Goal: Transaction & Acquisition: Purchase product/service

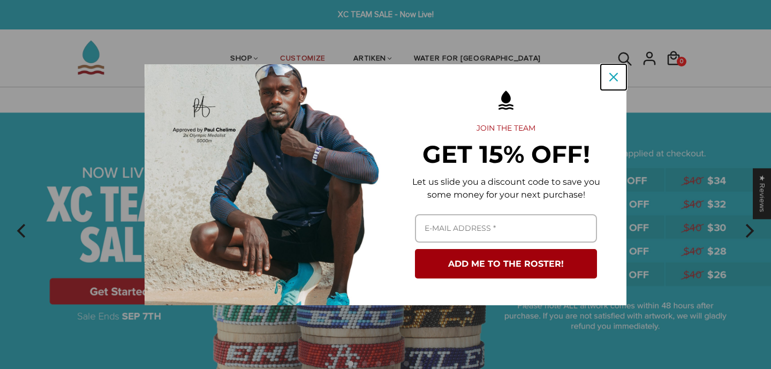
click at [611, 75] on icon "close icon" at bounding box center [613, 77] width 9 height 9
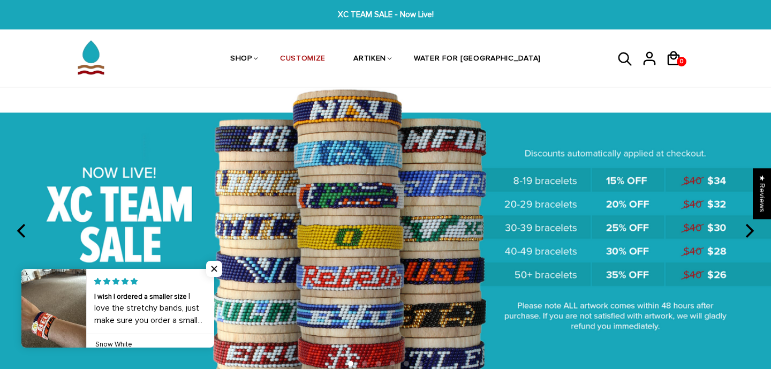
click at [543, 66] on ul "SHOP BRACELETS TEXT Inspirational fuel for maximum growth." at bounding box center [385, 59] width 428 height 57
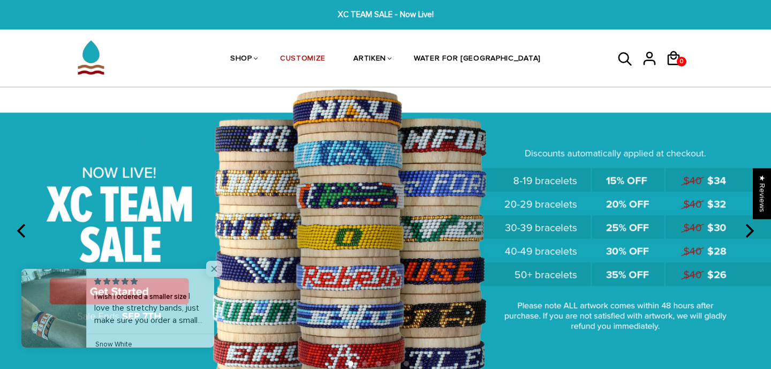
click at [217, 265] on span "Close popup widget" at bounding box center [214, 269] width 16 height 16
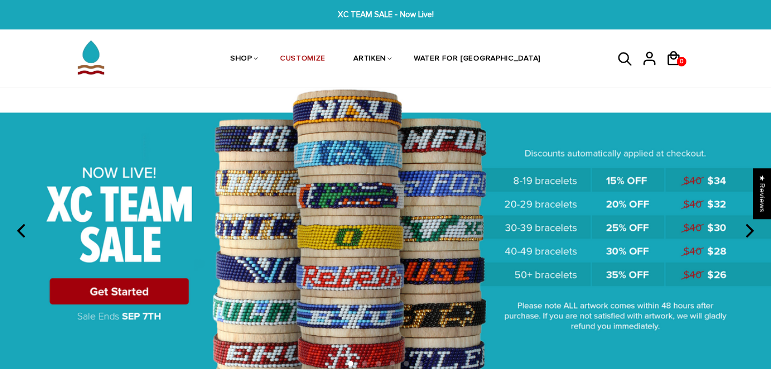
click at [134, 282] on img at bounding box center [385, 230] width 771 height 287
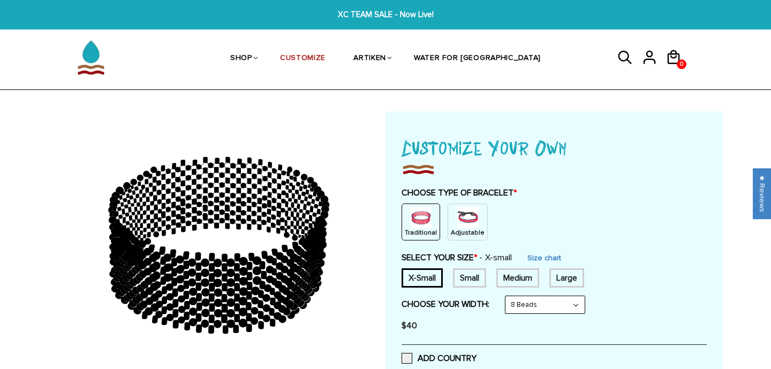
click at [463, 218] on img at bounding box center [467, 217] width 21 height 21
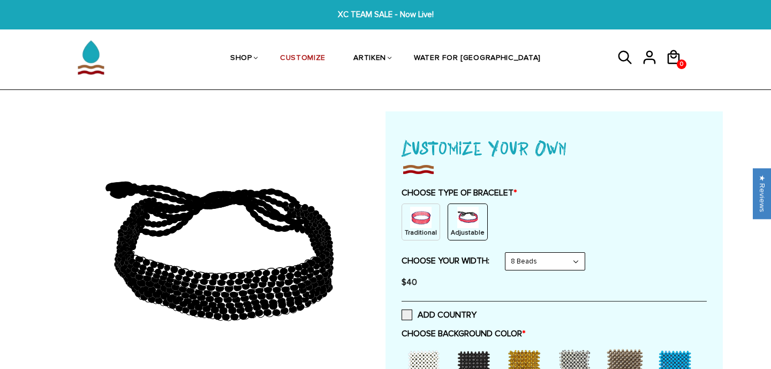
click at [524, 256] on select "8 Beads 6 Beads 10 Beads" at bounding box center [544, 261] width 79 height 17
click at [507, 253] on select "8 Beads 6 Beads 10 Beads" at bounding box center [544, 261] width 79 height 17
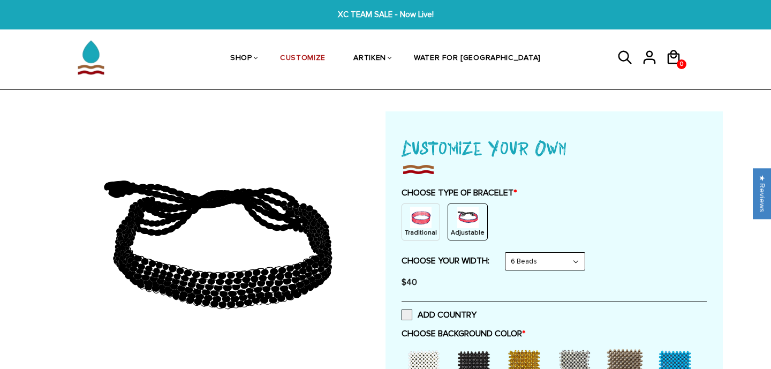
click at [553, 265] on select "8 Beads 6 Beads 10 Beads" at bounding box center [544, 261] width 79 height 17
click at [507, 253] on select "8 Beads 6 Beads 10 Beads" at bounding box center [544, 261] width 79 height 17
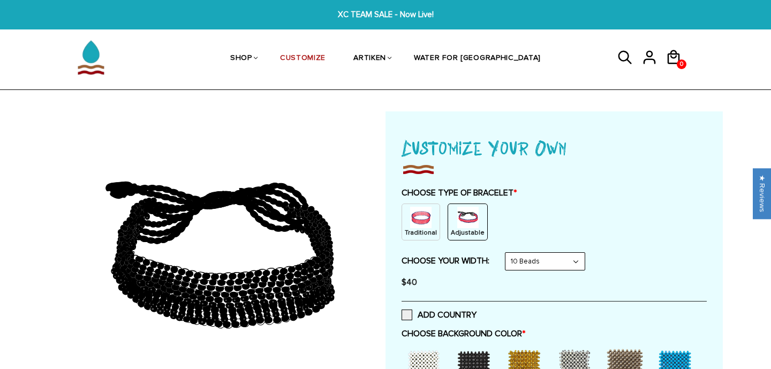
click at [546, 261] on select "8 Beads 6 Beads 10 Beads" at bounding box center [544, 261] width 79 height 17
select select "8-beads"
click at [507, 253] on select "8 Beads 6 Beads 10 Beads" at bounding box center [544, 261] width 79 height 17
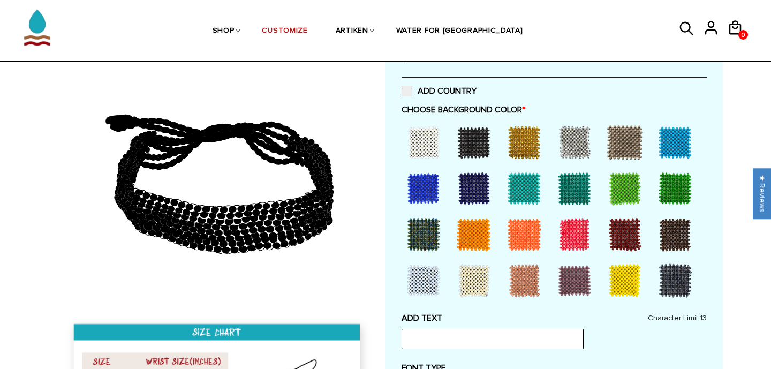
scroll to position [228, 0]
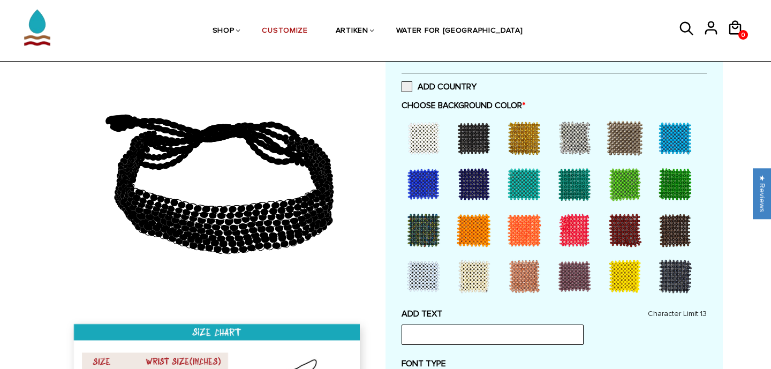
click at [471, 194] on div at bounding box center [473, 184] width 43 height 43
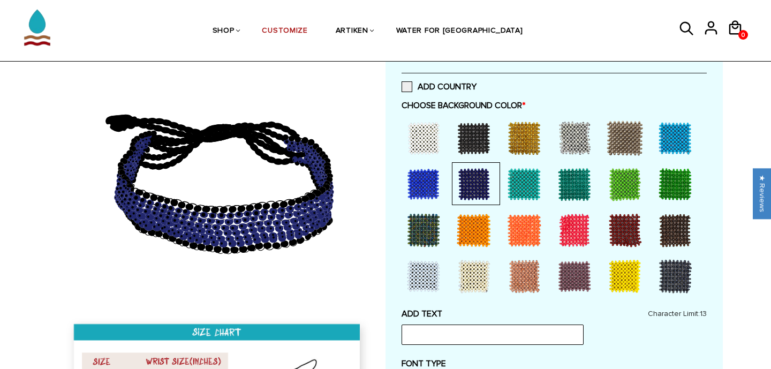
click at [471, 194] on div at bounding box center [473, 184] width 43 height 43
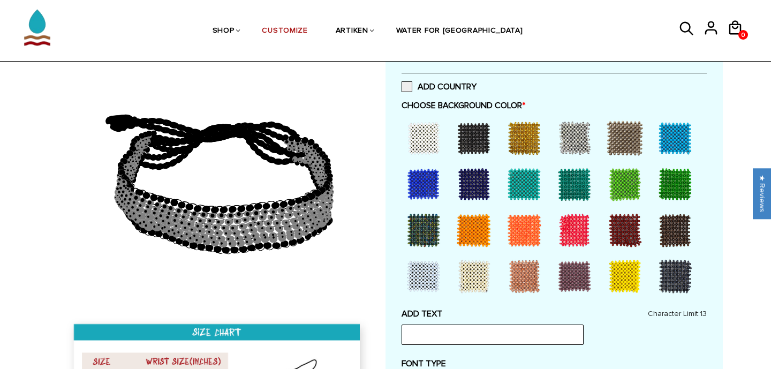
click at [471, 194] on div at bounding box center [473, 184] width 43 height 43
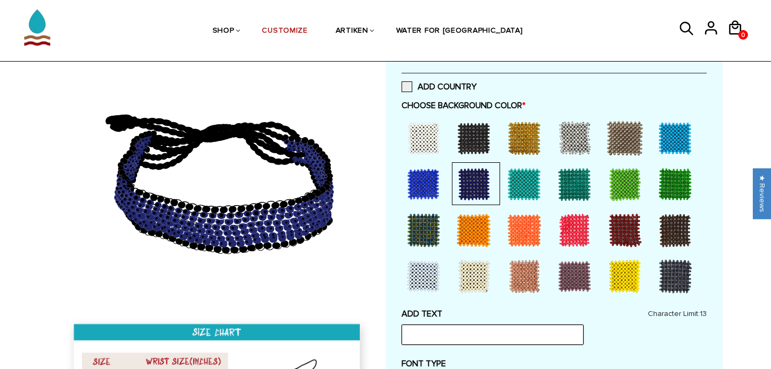
click at [472, 338] on input "text" at bounding box center [492, 334] width 182 height 20
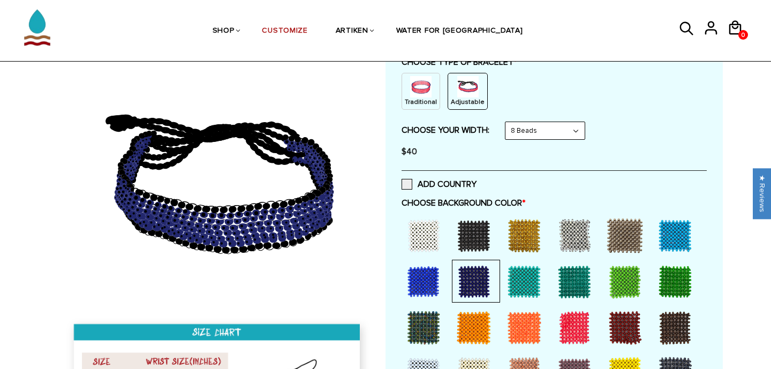
scroll to position [135, 0]
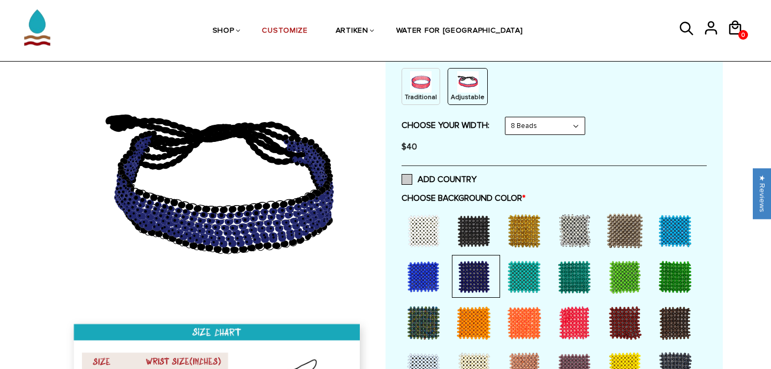
click at [409, 180] on span at bounding box center [406, 179] width 11 height 11
click at [476, 176] on input "ADD COUNTRY" at bounding box center [476, 176] width 0 height 0
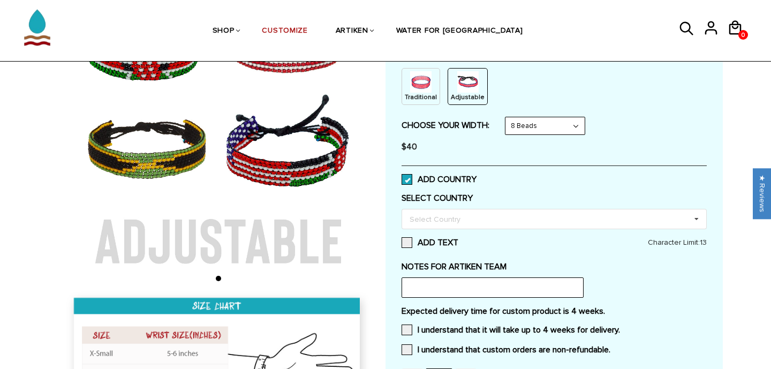
click at [410, 176] on span at bounding box center [406, 179] width 11 height 11
click at [476, 176] on input "ADD COUNTRY" at bounding box center [476, 176] width 0 height 0
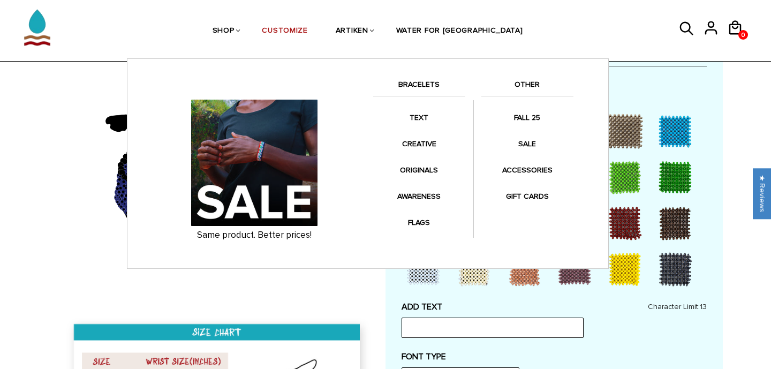
scroll to position [235, 0]
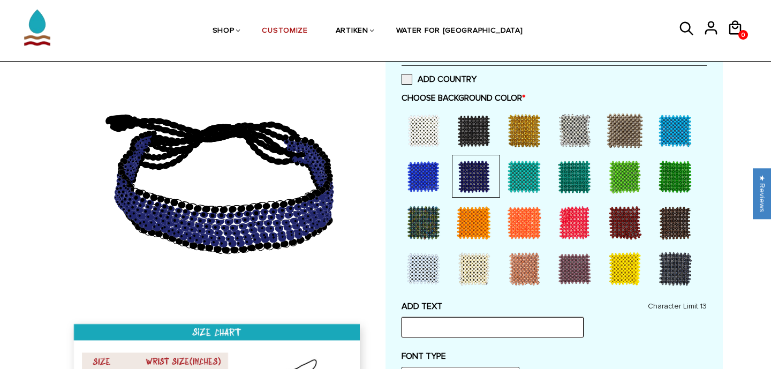
click at [477, 333] on input "text" at bounding box center [492, 327] width 182 height 20
type input "Valley"
click at [622, 302] on div "ADD TEXT Valley Character Limit: 13" at bounding box center [553, 319] width 305 height 36
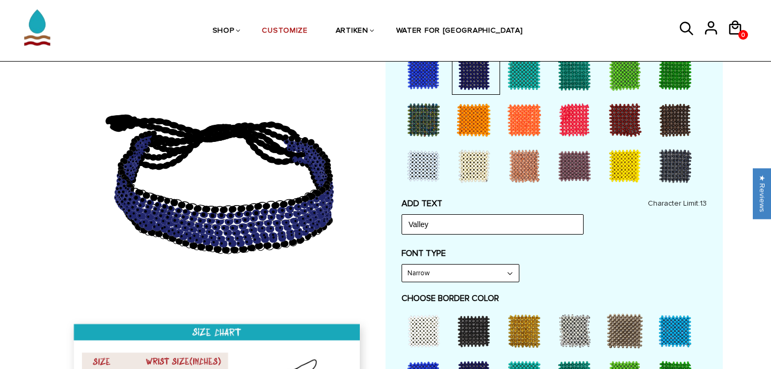
scroll to position [340, 0]
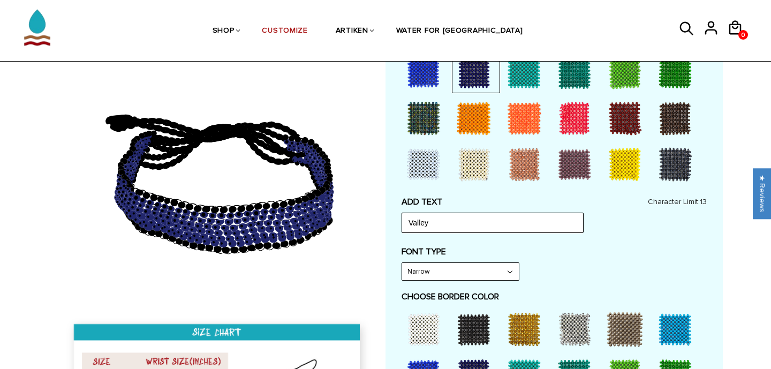
click at [493, 273] on select "Narrow Bold" at bounding box center [460, 271] width 117 height 17
select select "Bold"
click at [402, 263] on select "Narrow Bold" at bounding box center [460, 271] width 117 height 17
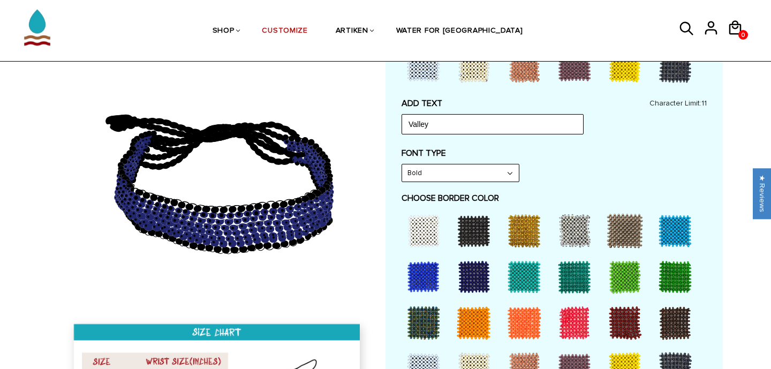
scroll to position [443, 0]
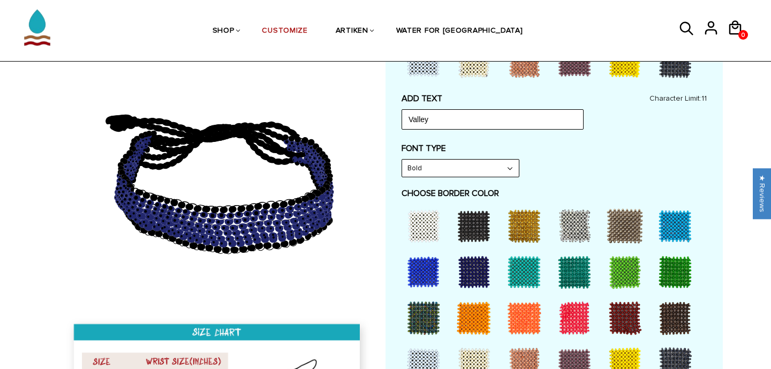
click at [679, 229] on div at bounding box center [674, 225] width 43 height 43
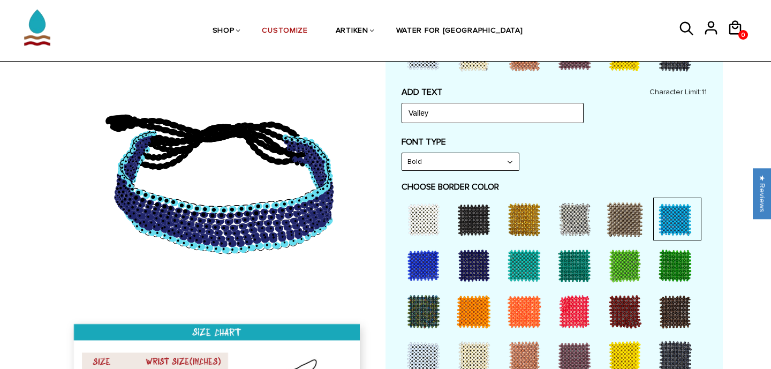
scroll to position [422, 0]
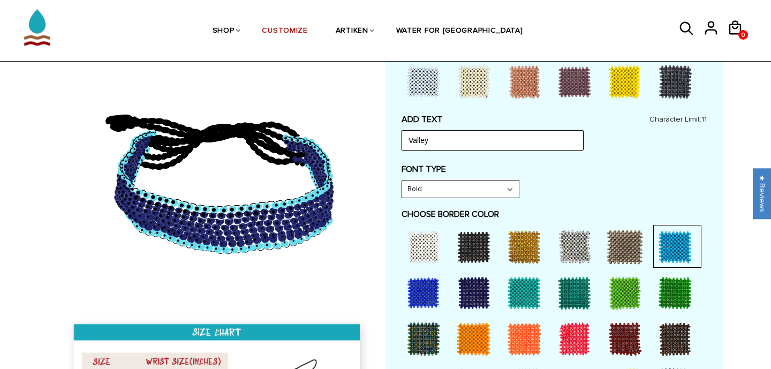
click at [512, 143] on input "Valley" at bounding box center [492, 140] width 182 height 20
type input "VALLEY"
click at [651, 202] on div "ADD TEXT VALLEY Character Limit: 11 FONT TYPE Bold Bold FONT TYPE Bold Narrow B…" at bounding box center [553, 261] width 305 height 295
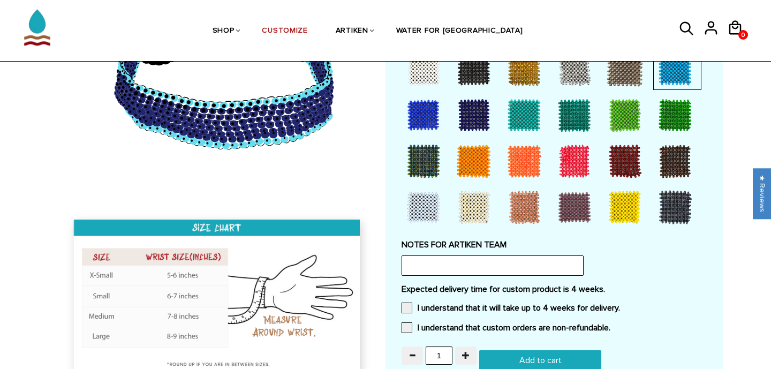
scroll to position [626, 0]
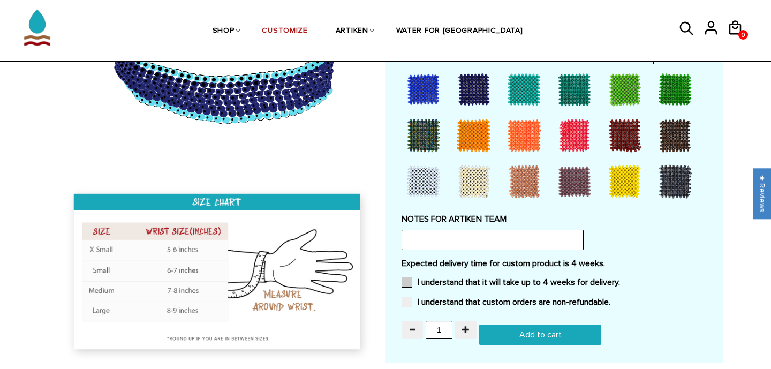
click at [407, 283] on span at bounding box center [406, 282] width 11 height 11
click at [620, 279] on input "I understand that it will take up to 4 weeks for delivery." at bounding box center [620, 279] width 0 height 0
click at [407, 296] on span at bounding box center [406, 301] width 11 height 11
click at [610, 299] on input "I understand that custom orders are non-refundable." at bounding box center [610, 299] width 0 height 0
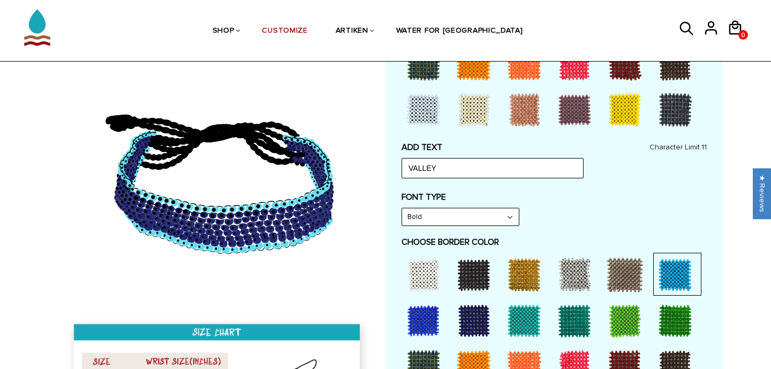
scroll to position [395, 0]
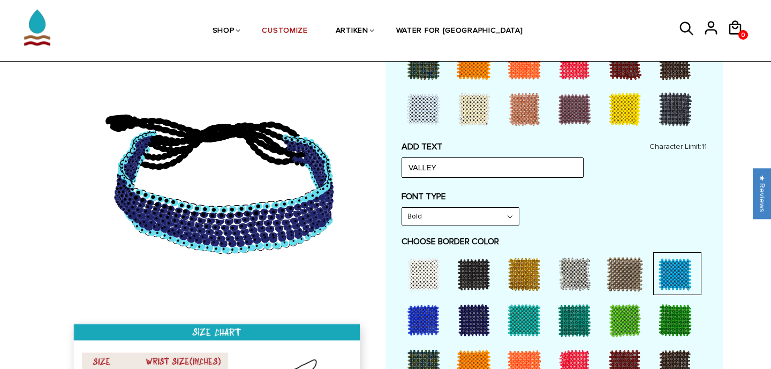
click at [739, 192] on div "Home / [CUSTOMIZE] YOUR OWN" at bounding box center [385, 246] width 771 height 1060
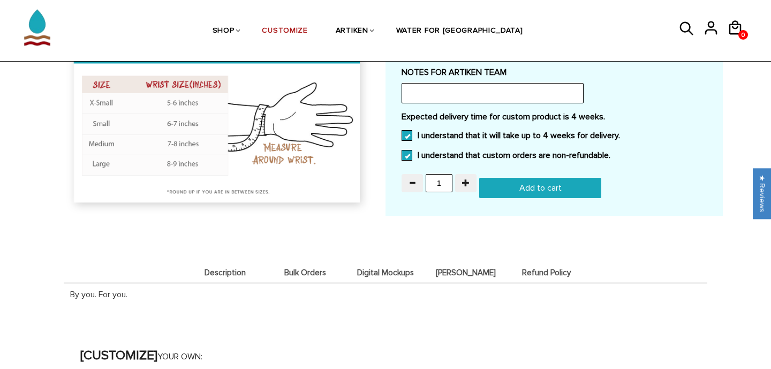
scroll to position [788, 0]
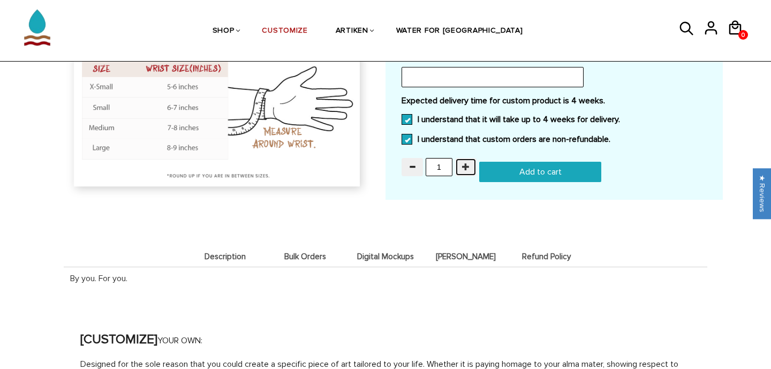
click at [462, 163] on span "button" at bounding box center [465, 166] width 7 height 7
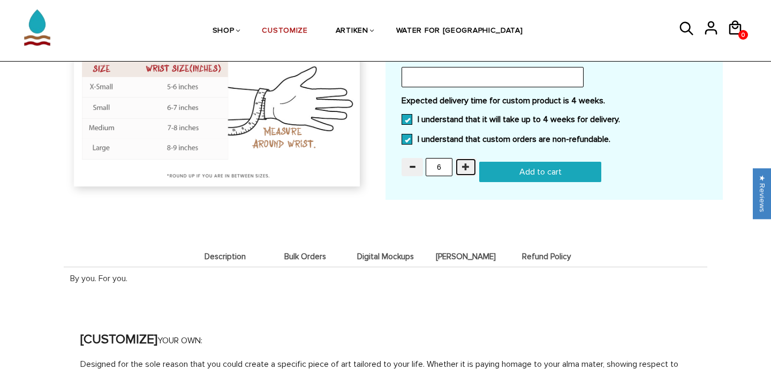
click at [462, 163] on span "button" at bounding box center [465, 166] width 7 height 7
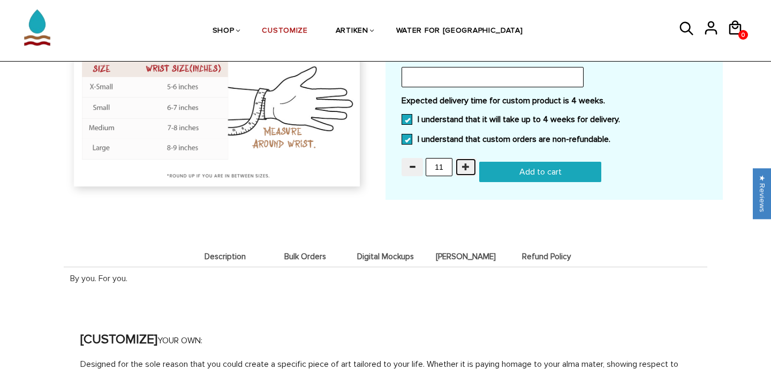
click at [462, 163] on span "button" at bounding box center [465, 166] width 7 height 7
type input "15"
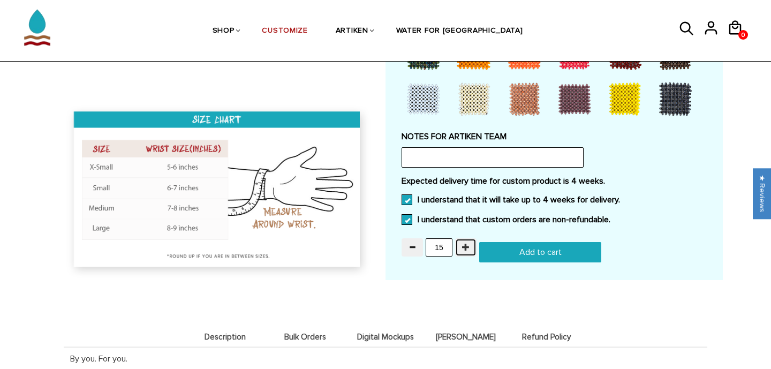
scroll to position [709, 0]
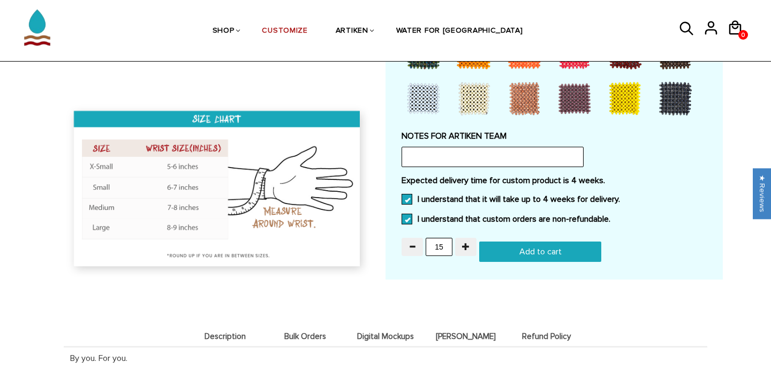
click at [535, 252] on input "Add to cart" at bounding box center [540, 251] width 122 height 20
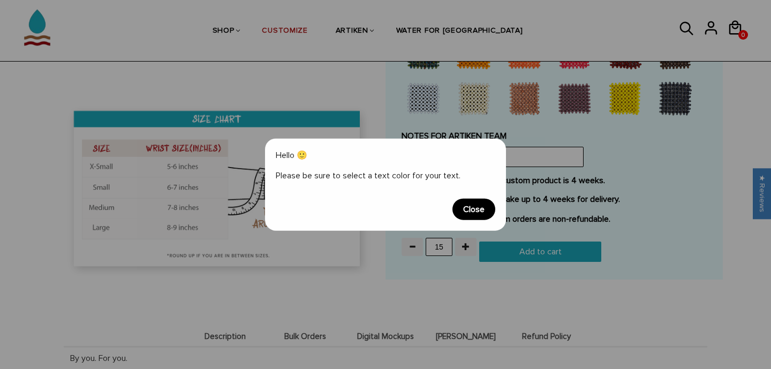
click at [483, 211] on span "Close" at bounding box center [473, 209] width 43 height 21
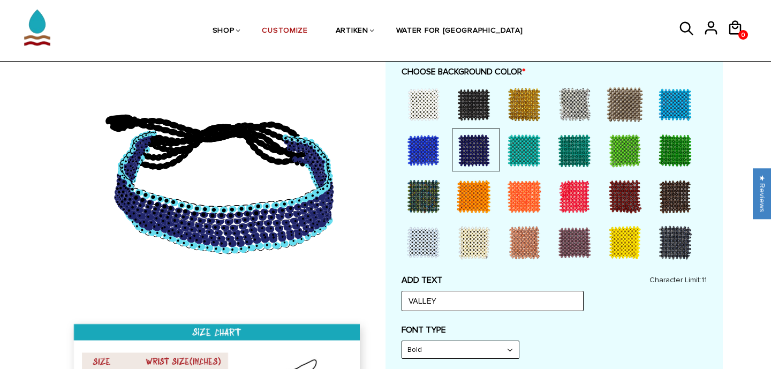
scroll to position [265, 0]
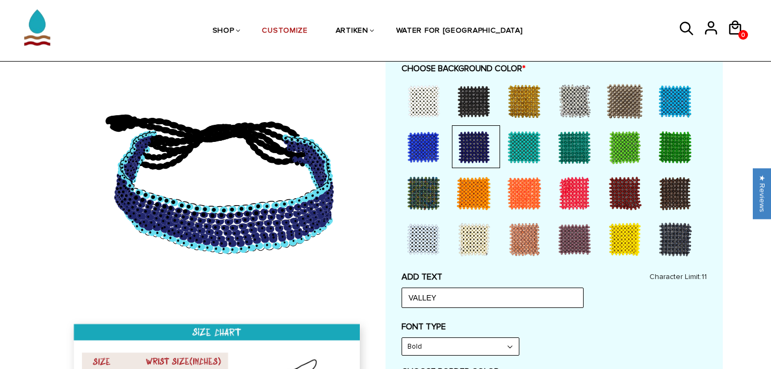
click at [430, 279] on div "ADD TEXT VALLEY Character Limit: 11" at bounding box center [553, 289] width 305 height 36
click at [428, 274] on div "ADD TEXT VALLEY Character Limit: 11" at bounding box center [553, 289] width 305 height 36
click at [429, 112] on div at bounding box center [423, 101] width 43 height 43
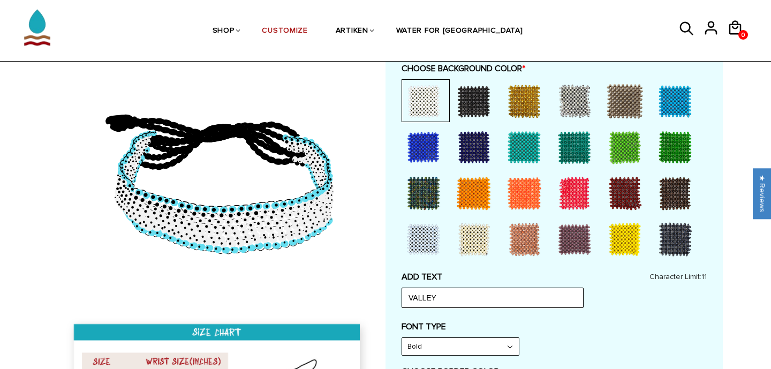
click at [463, 141] on div at bounding box center [473, 147] width 43 height 43
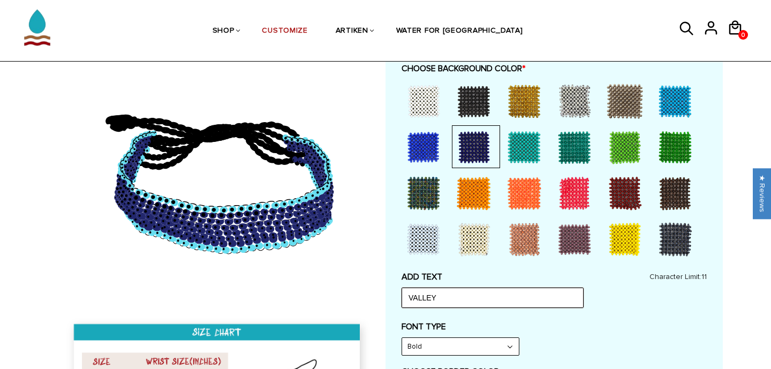
click at [438, 297] on input "VALLEY" at bounding box center [492, 297] width 182 height 20
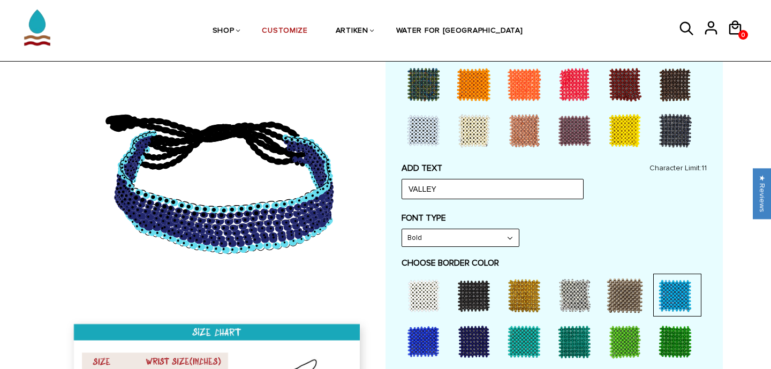
click at [544, 230] on div "FONT TYPE Bold Narrow Bold" at bounding box center [553, 229] width 305 height 34
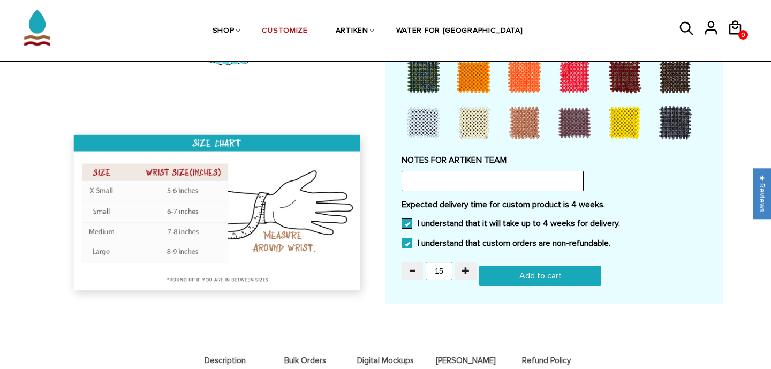
scroll to position [690, 0]
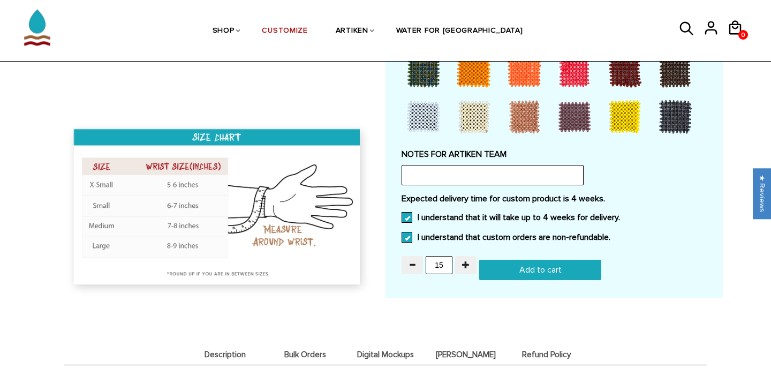
click at [521, 266] on input "Add to cart" at bounding box center [540, 270] width 122 height 20
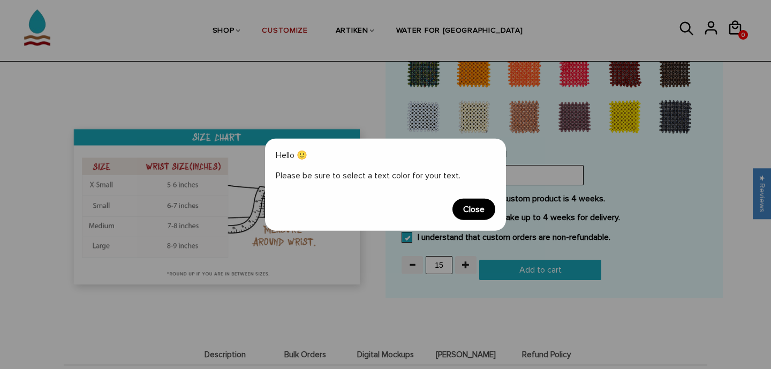
click at [483, 209] on span "Close" at bounding box center [473, 209] width 43 height 21
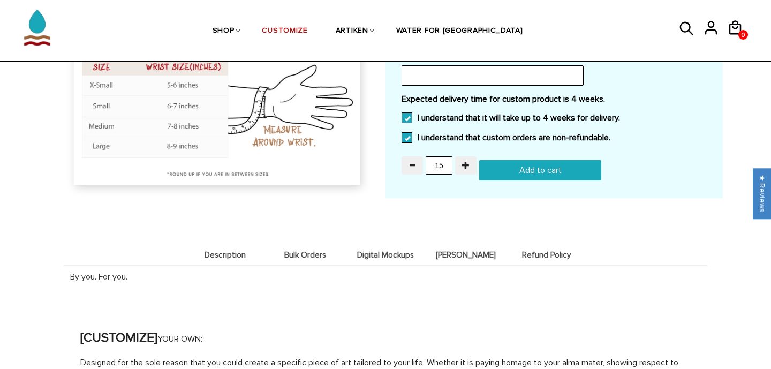
scroll to position [994, 0]
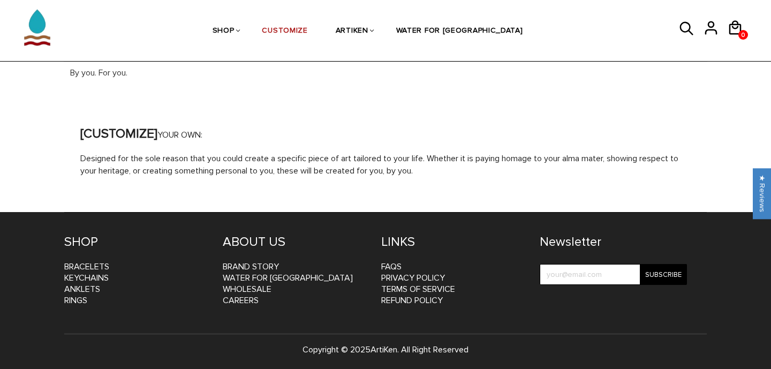
click at [361, 158] on p "Designed for the sole reason that you could create a specific piece of art tail…" at bounding box center [385, 165] width 610 height 25
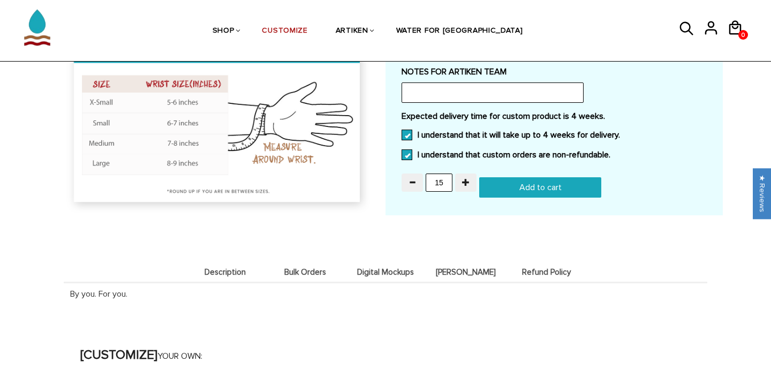
scroll to position [768, 0]
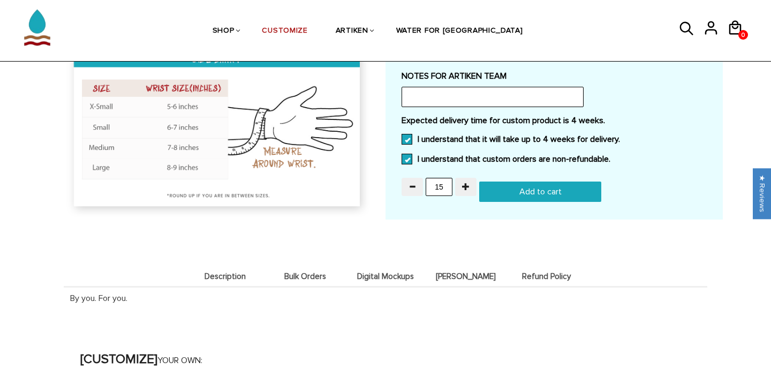
click at [224, 272] on span "Description" at bounding box center [224, 276] width 75 height 9
click at [232, 272] on span "Description" at bounding box center [224, 276] width 75 height 9
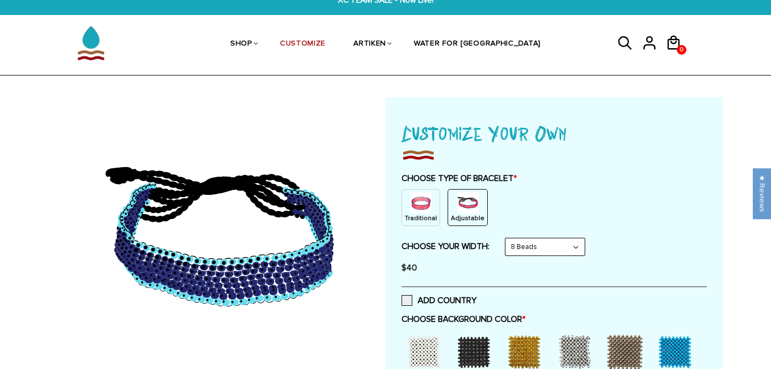
scroll to position [0, 0]
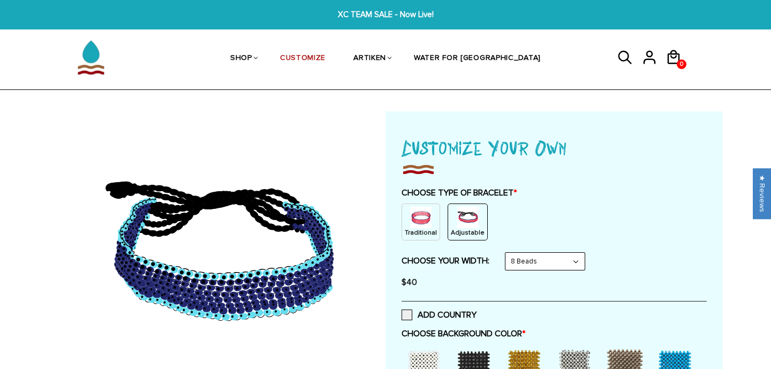
click at [534, 266] on select "8 Beads 6 Beads 10 Beads" at bounding box center [544, 261] width 79 height 17
click at [653, 288] on div "$40" at bounding box center [553, 281] width 305 height 21
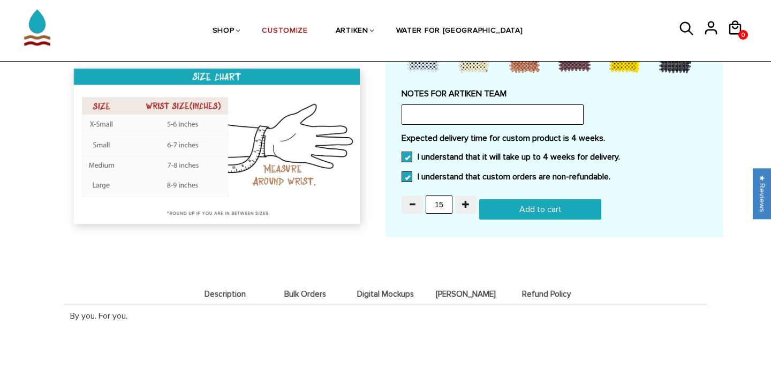
scroll to position [755, 0]
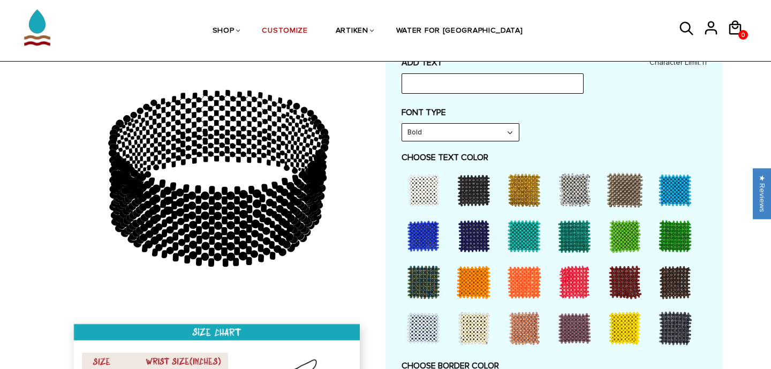
scroll to position [483, 0]
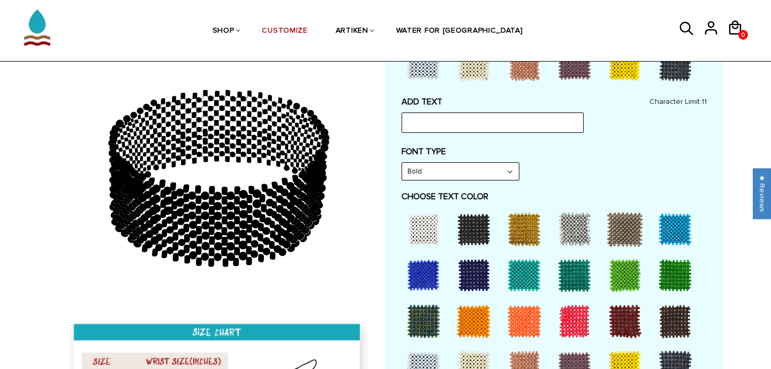
click at [424, 222] on div at bounding box center [423, 229] width 43 height 43
click at [470, 121] on input "text" at bounding box center [492, 122] width 182 height 20
type input "VALLEY"
click at [575, 153] on label "FONT TYPE" at bounding box center [553, 151] width 305 height 11
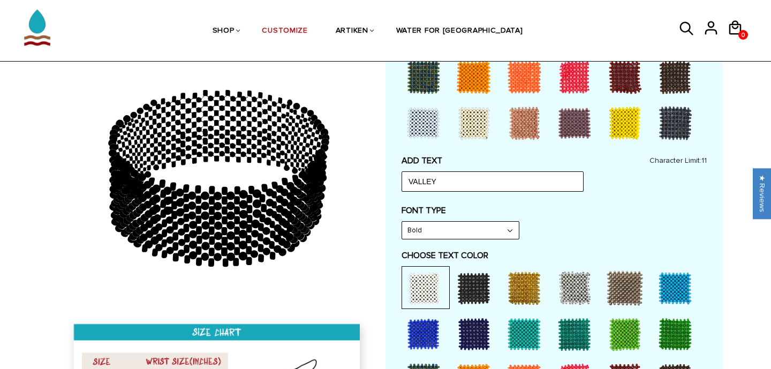
scroll to position [427, 0]
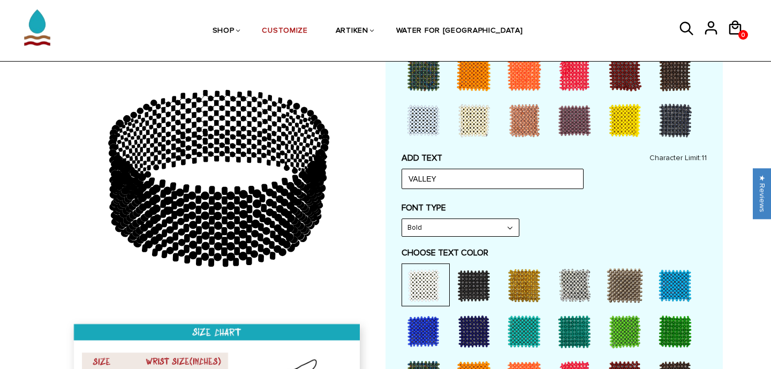
click at [413, 300] on div at bounding box center [423, 285] width 43 height 43
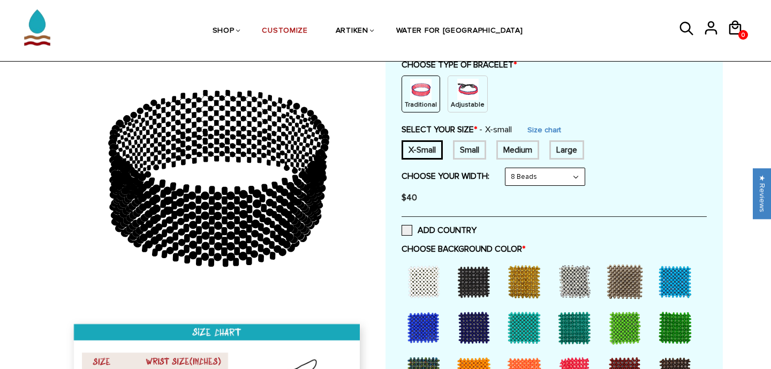
scroll to position [125, 0]
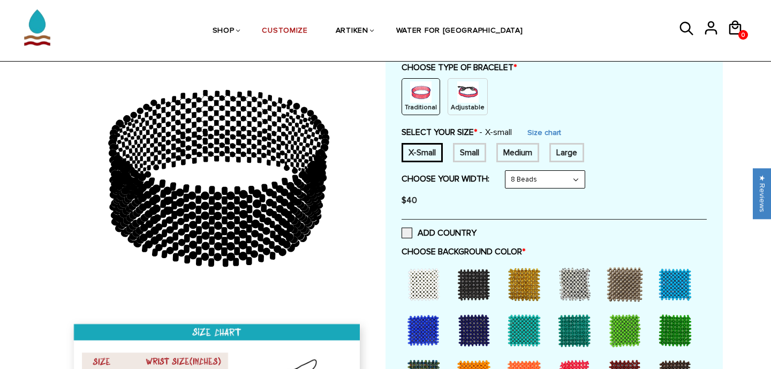
click at [470, 332] on div at bounding box center [473, 330] width 43 height 43
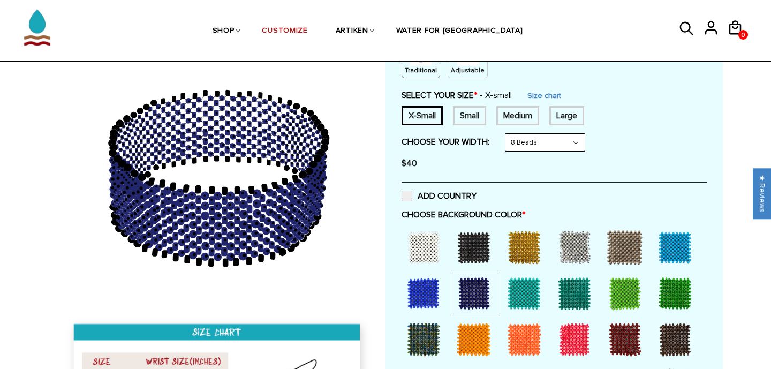
scroll to position [163, 0]
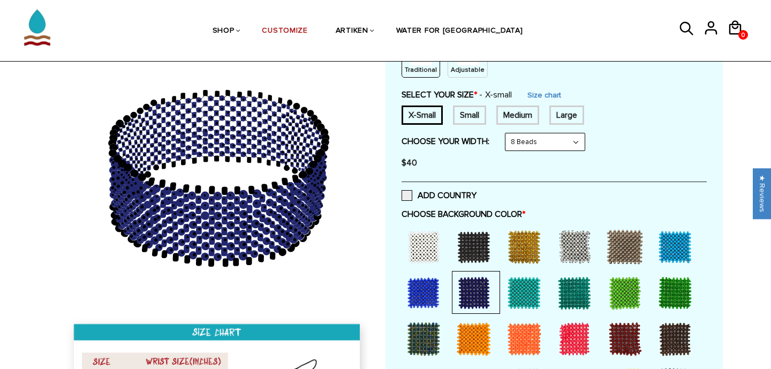
click at [470, 75] on div "Adjustable" at bounding box center [467, 59] width 40 height 37
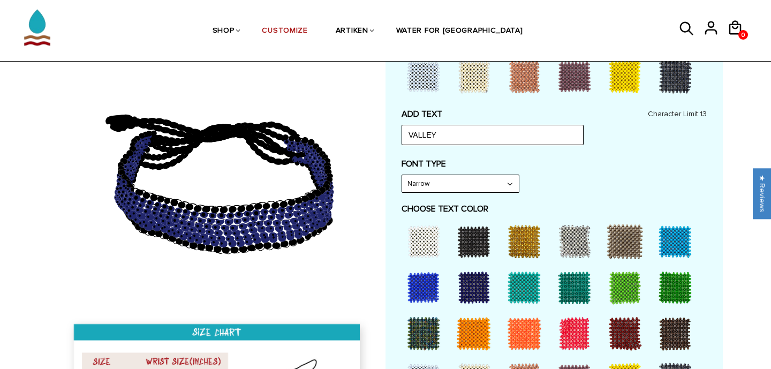
scroll to position [433, 0]
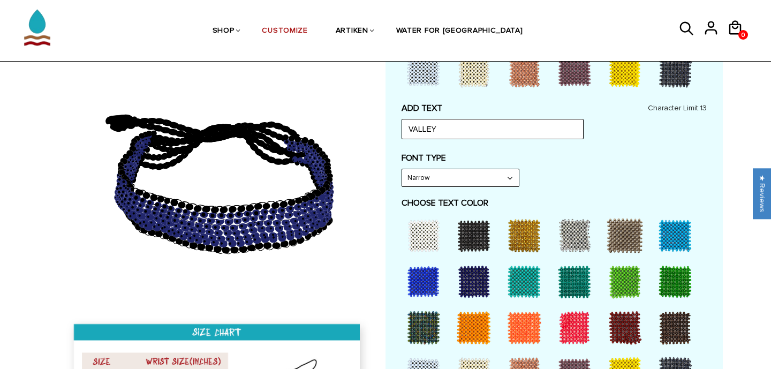
click at [443, 182] on select "Narrow Bold" at bounding box center [460, 177] width 117 height 17
click at [439, 212] on div "CHOOSE TEXT COLOR" at bounding box center [553, 297] width 305 height 200
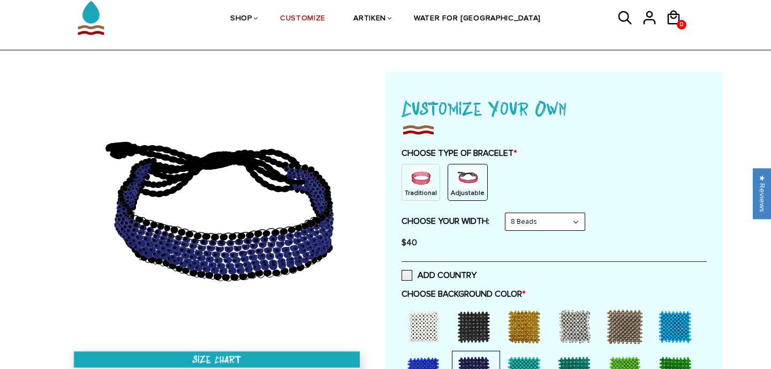
scroll to position [0, 0]
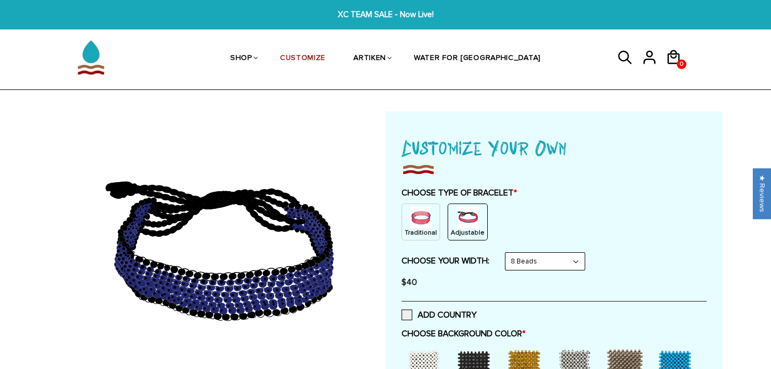
click at [430, 211] on div "Traditional" at bounding box center [420, 221] width 39 height 37
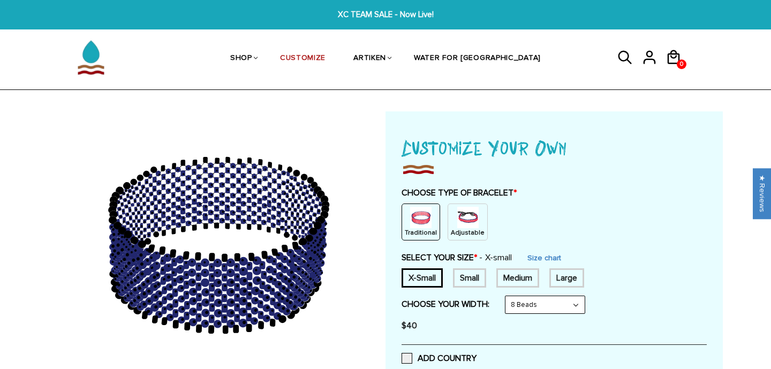
click at [462, 222] on img at bounding box center [467, 217] width 21 height 21
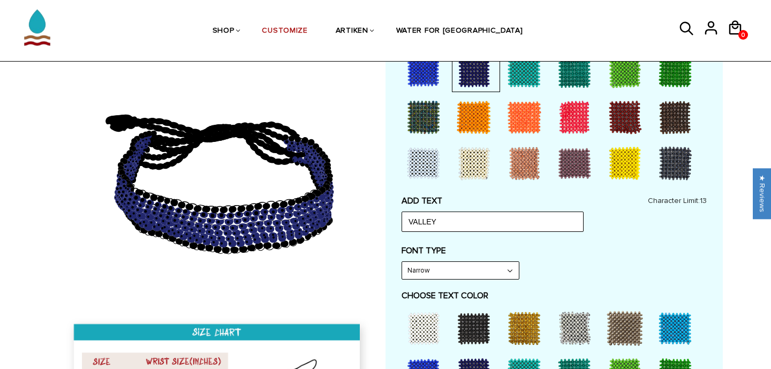
scroll to position [345, 0]
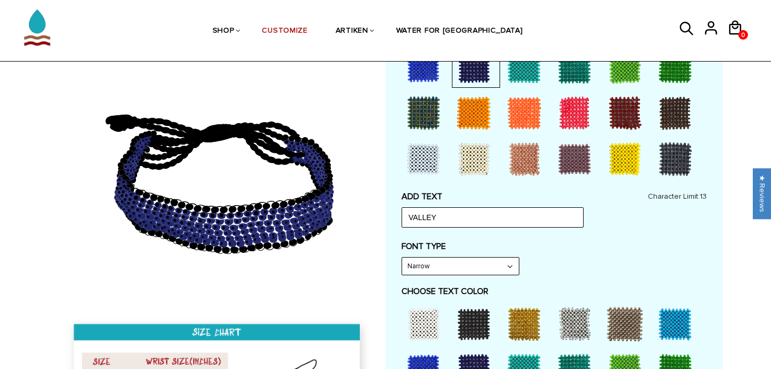
click at [425, 319] on div at bounding box center [423, 323] width 43 height 43
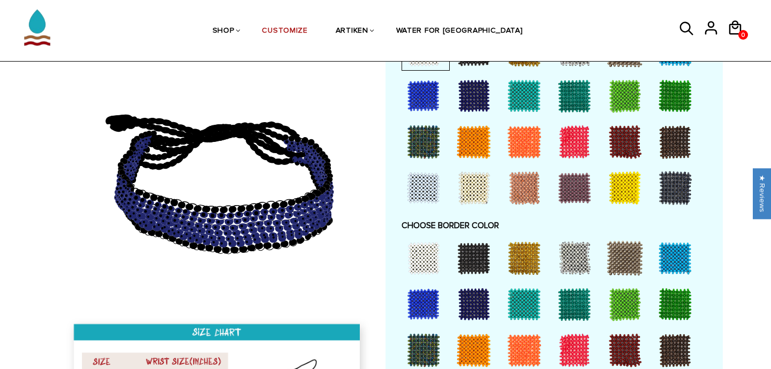
scroll to position [622, 0]
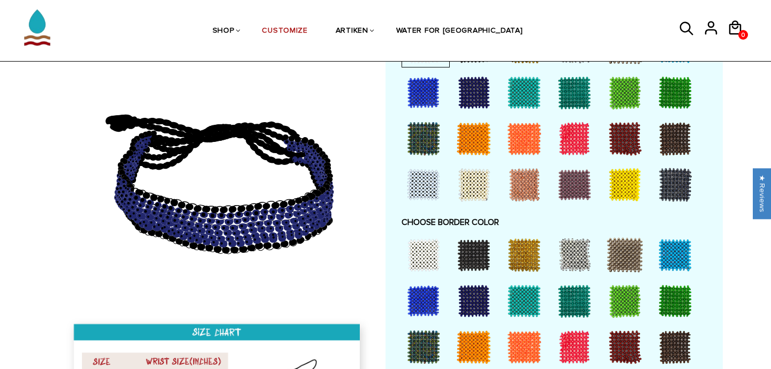
click at [682, 251] on div at bounding box center [674, 254] width 43 height 43
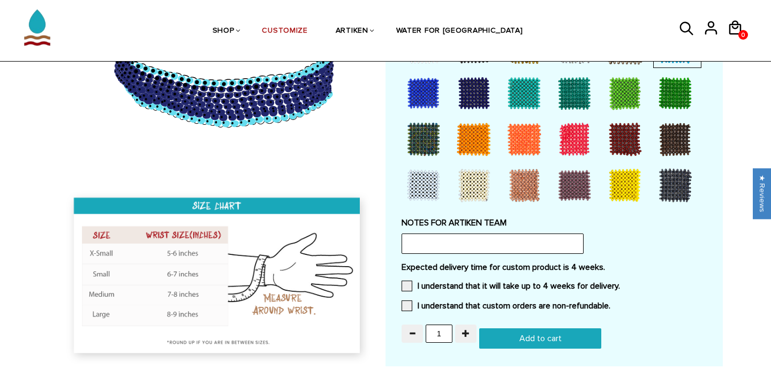
scroll to position [828, 0]
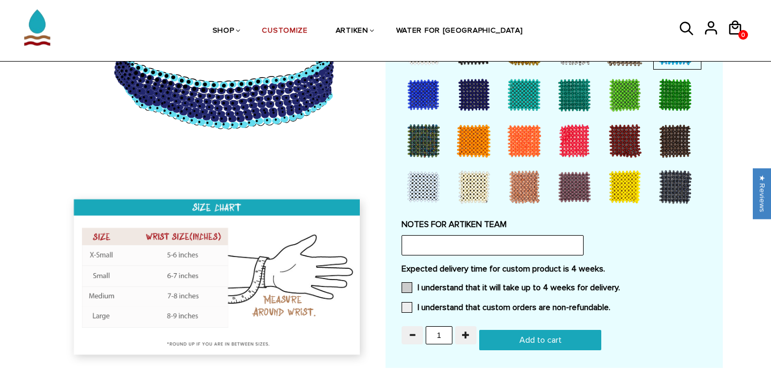
click at [405, 288] on span at bounding box center [406, 287] width 11 height 11
click at [620, 284] on input "I understand that it will take up to 4 weeks for delivery." at bounding box center [620, 284] width 0 height 0
click at [405, 300] on div "Expected delivery time for custom product is 4 weeks. I understand that it will…" at bounding box center [553, 291] width 305 height 56
click at [406, 304] on span at bounding box center [406, 307] width 11 height 11
click at [610, 304] on input "I understand that custom orders are non-refundable." at bounding box center [610, 304] width 0 height 0
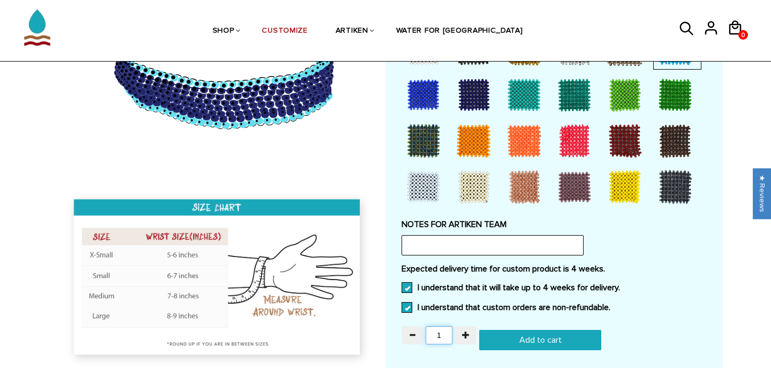
click at [438, 339] on input "1" at bounding box center [438, 335] width 27 height 18
type input "15"
click at [550, 342] on input "Add to cart" at bounding box center [540, 340] width 122 height 20
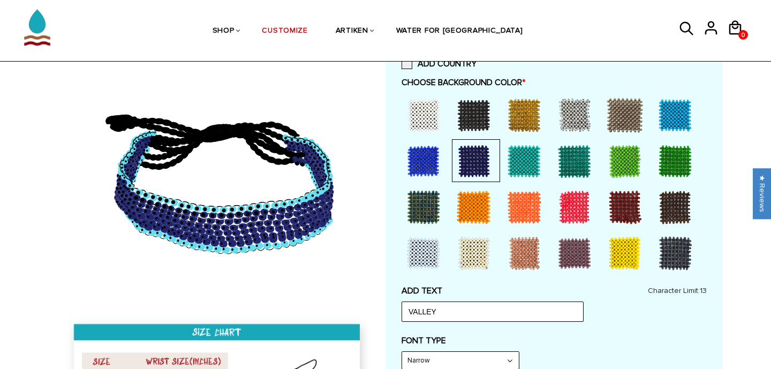
type input "Add to cart"
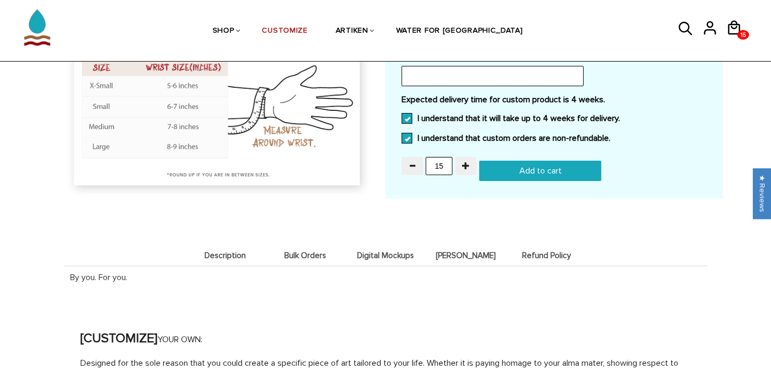
scroll to position [982, 0]
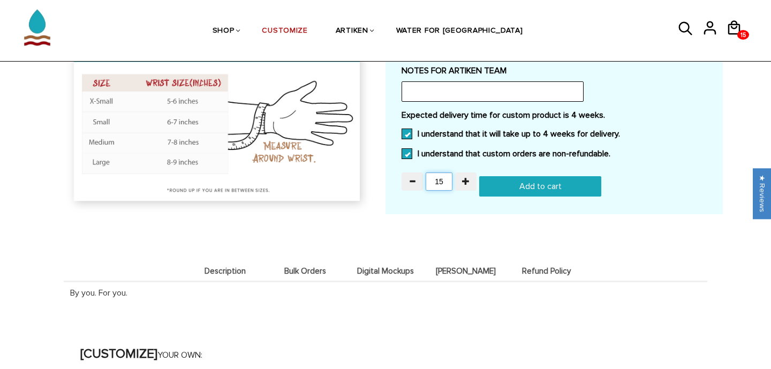
click at [446, 181] on input "15" at bounding box center [438, 181] width 27 height 18
type input "16"
click at [510, 187] on input "Add to cart" at bounding box center [540, 186] width 122 height 20
type input "Add to cart"
click at [732, 28] on icon at bounding box center [733, 27] width 12 height 14
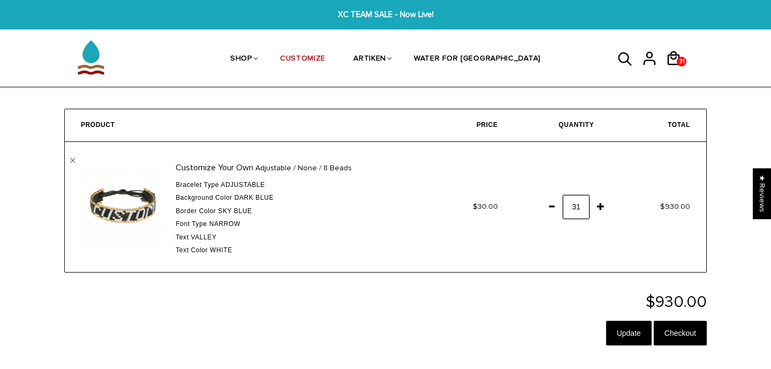
click at [581, 208] on input "31" at bounding box center [575, 207] width 27 height 24
click at [579, 207] on input "31" at bounding box center [575, 207] width 27 height 24
click at [580, 209] on input "31" at bounding box center [575, 207] width 27 height 24
click at [575, 209] on input "31" at bounding box center [575, 207] width 27 height 24
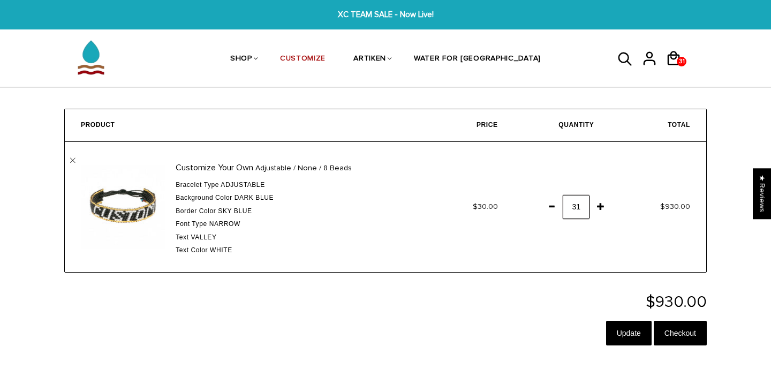
click at [578, 208] on input "31" at bounding box center [575, 207] width 27 height 24
click at [554, 202] on span at bounding box center [551, 205] width 18 height 19
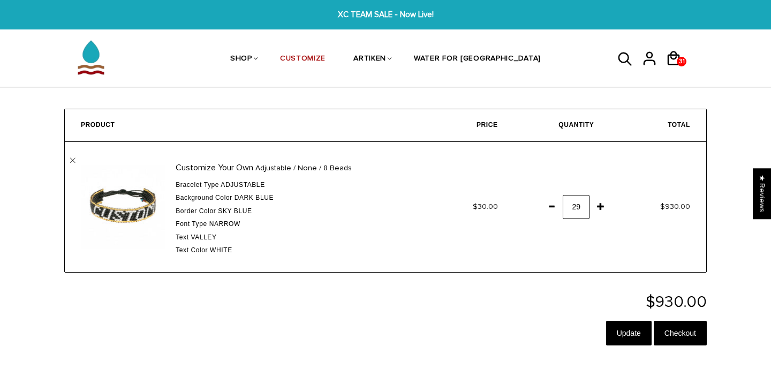
click at [554, 202] on span at bounding box center [551, 205] width 18 height 19
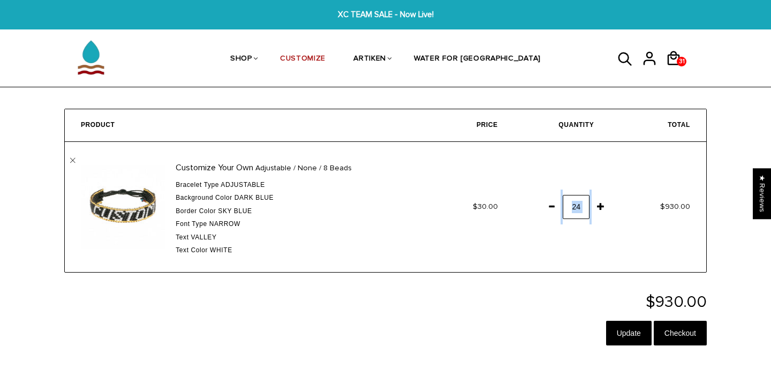
click at [554, 202] on span at bounding box center [551, 205] width 18 height 19
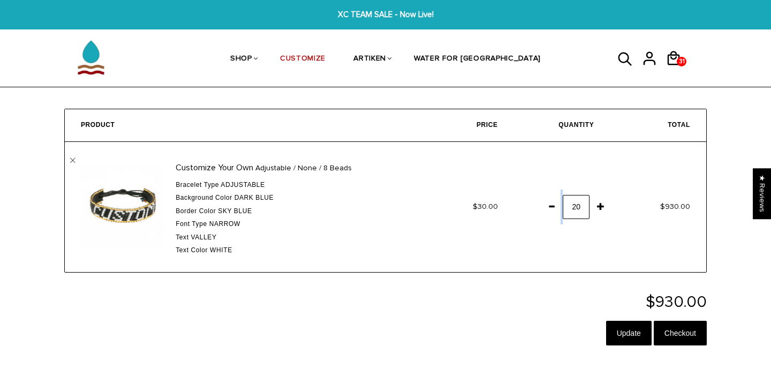
click at [554, 202] on span at bounding box center [551, 205] width 18 height 19
click at [554, 275] on form "Product Price Quantity Total Customize Your Own Adjustable / None / 8 Beads Bra…" at bounding box center [385, 230] width 674 height 242
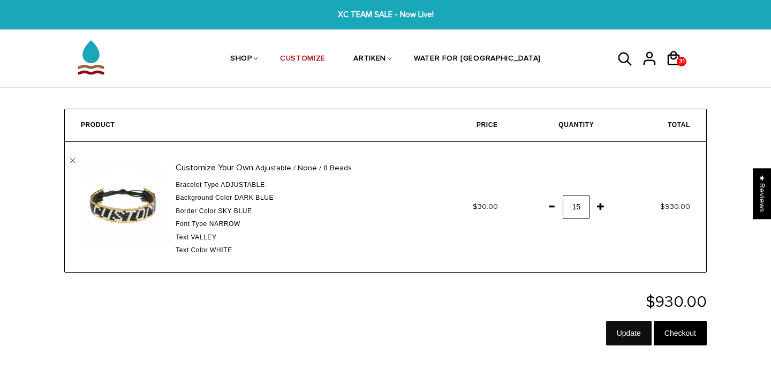
click at [634, 332] on input "Update" at bounding box center [628, 333] width 45 height 25
click at [674, 323] on input "Checkout" at bounding box center [679, 333] width 53 height 25
click at [671, 344] on input "Checkout" at bounding box center [679, 333] width 53 height 25
click at [672, 336] on input "Checkout" at bounding box center [679, 333] width 53 height 25
click at [600, 207] on span at bounding box center [600, 205] width 18 height 19
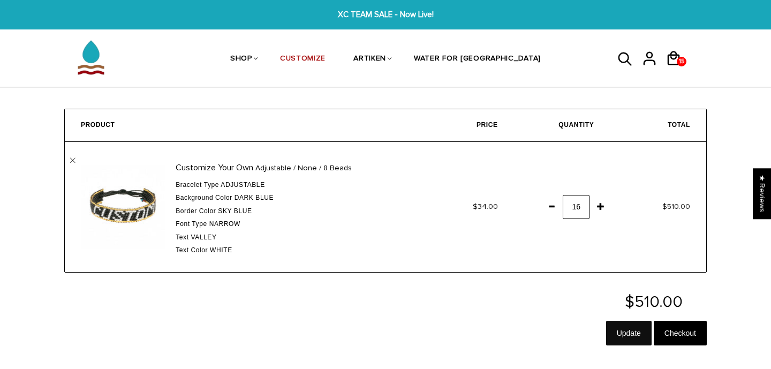
click at [638, 337] on input "Update" at bounding box center [628, 333] width 45 height 25
click at [205, 182] on span "Bracelet Type" at bounding box center [197, 184] width 43 height 7
click at [325, 62] on link "CUSTOMIZE" at bounding box center [302, 59] width 45 height 57
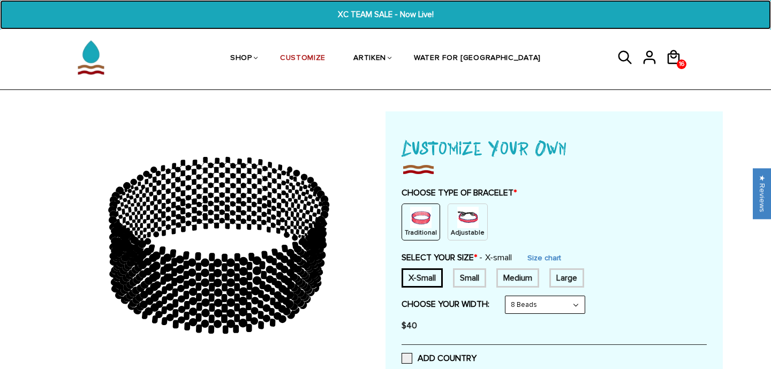
click at [372, 15] on span "XC TEAM SALE - Now Live!" at bounding box center [385, 15] width 295 height 12
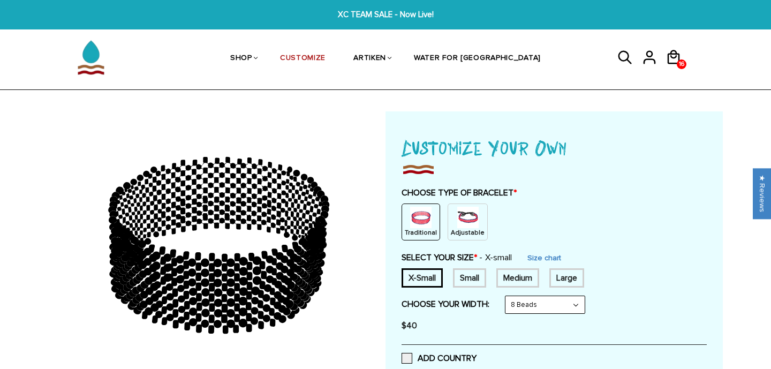
click at [467, 216] on img at bounding box center [467, 217] width 21 height 21
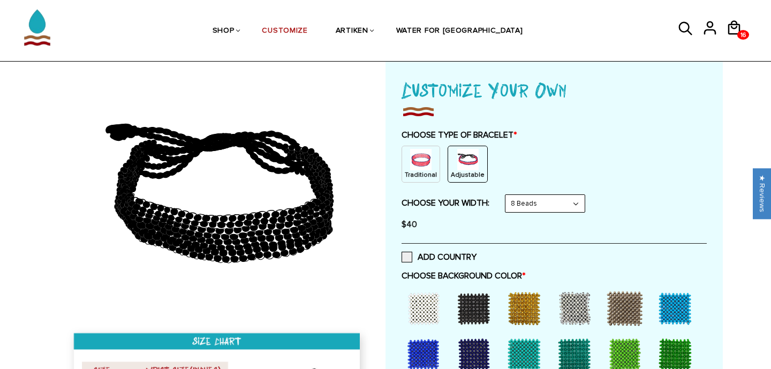
scroll to position [54, 0]
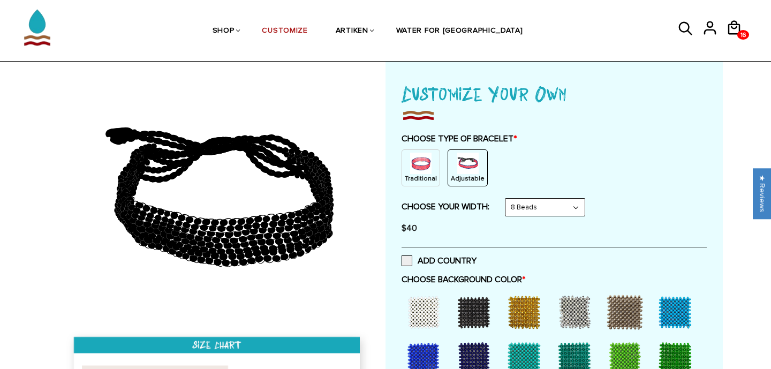
click at [637, 147] on div "CHOOSE TYPE OF BRACELET * Traditional Adjustable" at bounding box center [553, 159] width 305 height 53
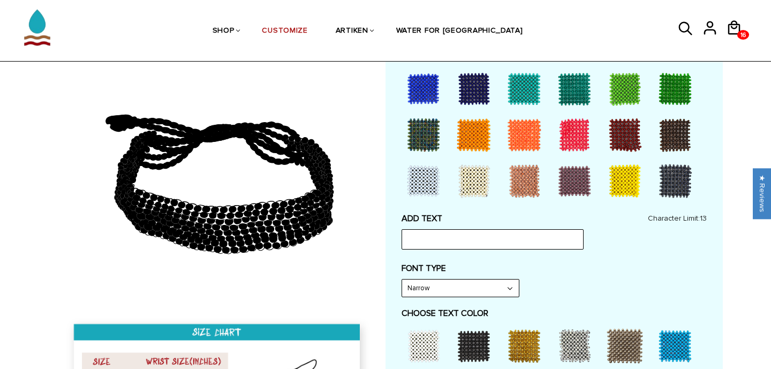
scroll to position [321, 0]
